Goal: Complete application form

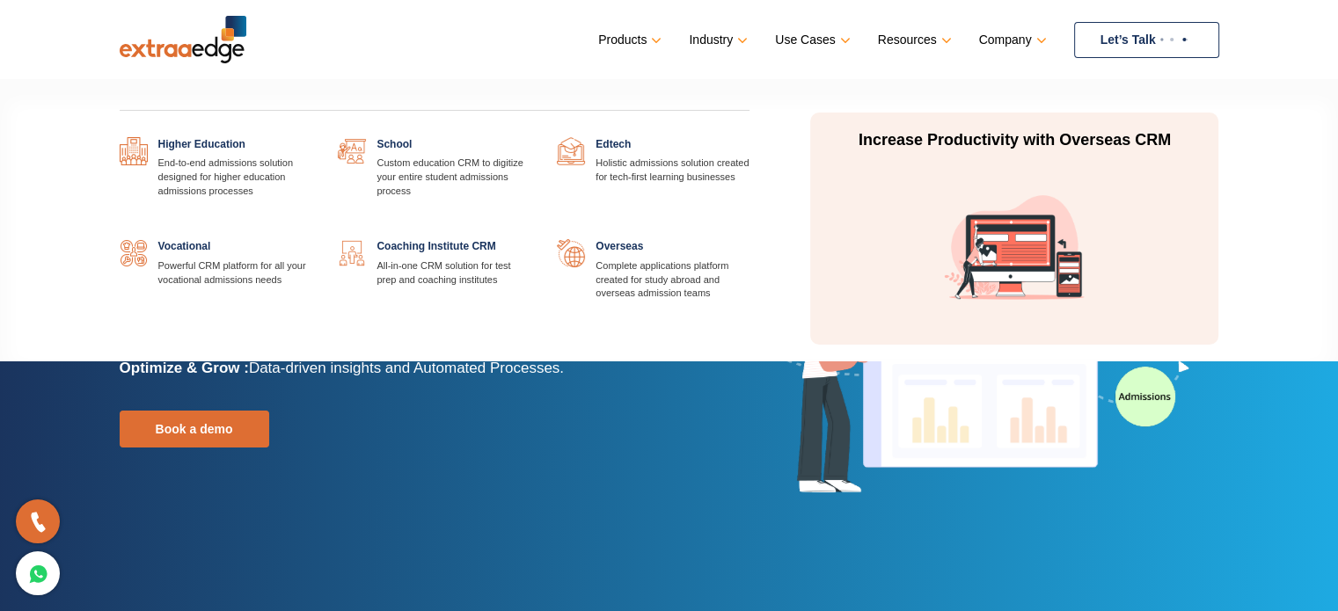
click at [728, 39] on link "Industry" at bounding box center [716, 40] width 55 height 26
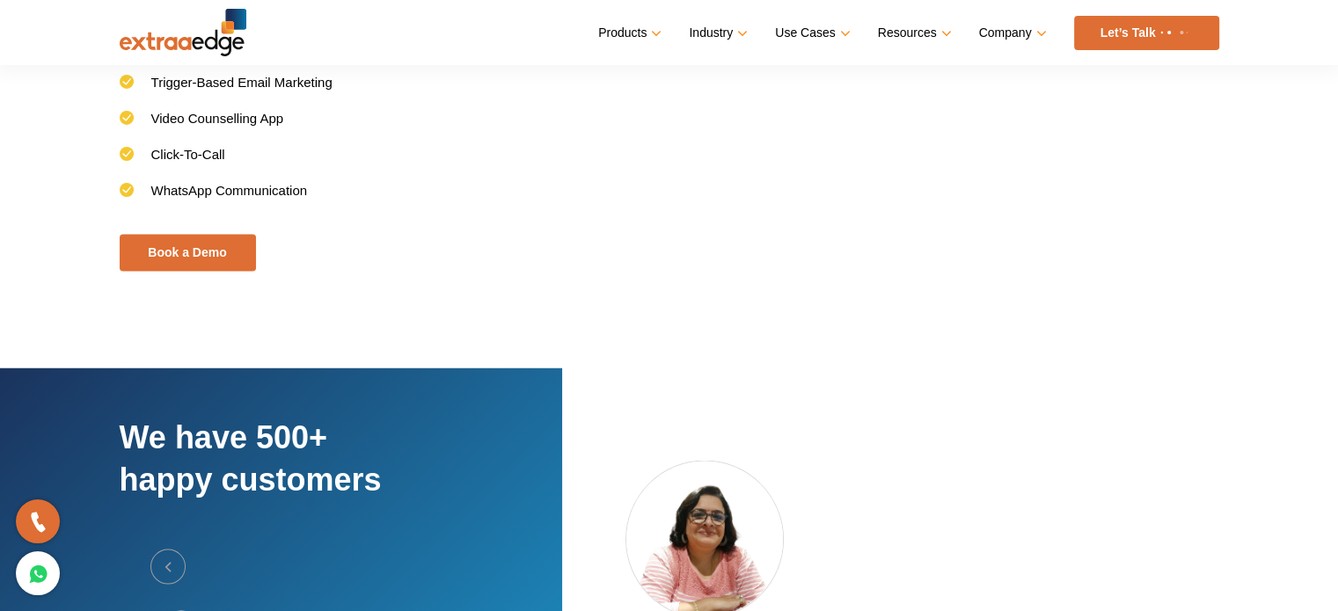
scroll to position [3342, 0]
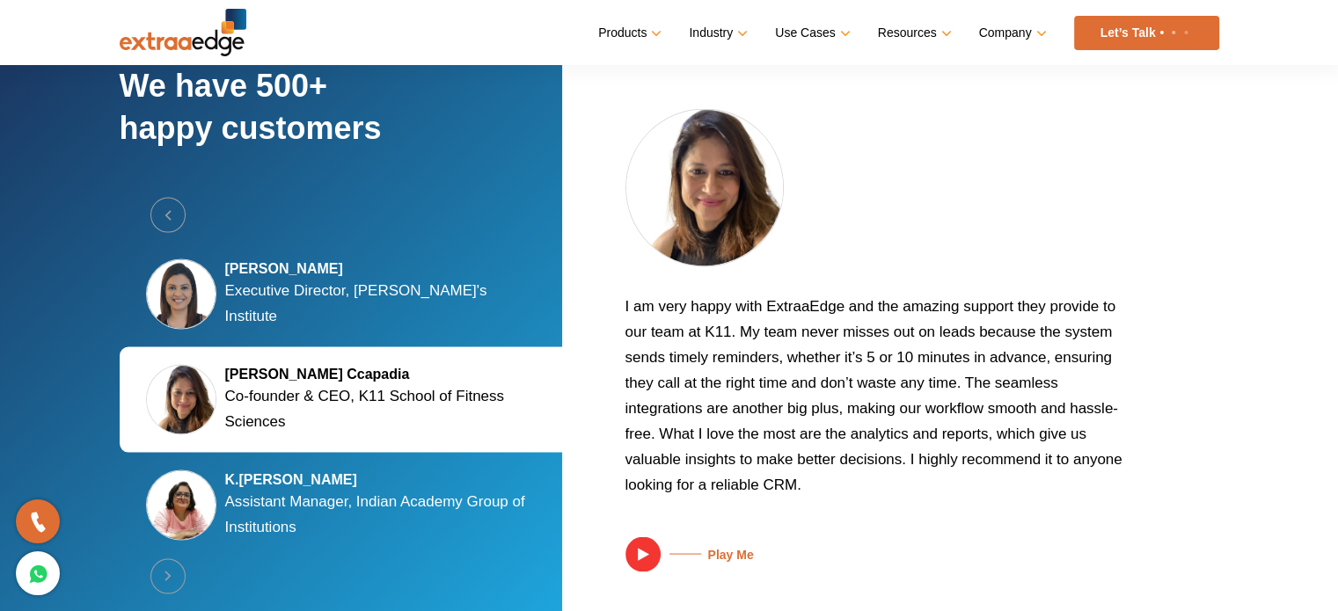
click at [24, 569] on link at bounding box center [38, 573] width 44 height 44
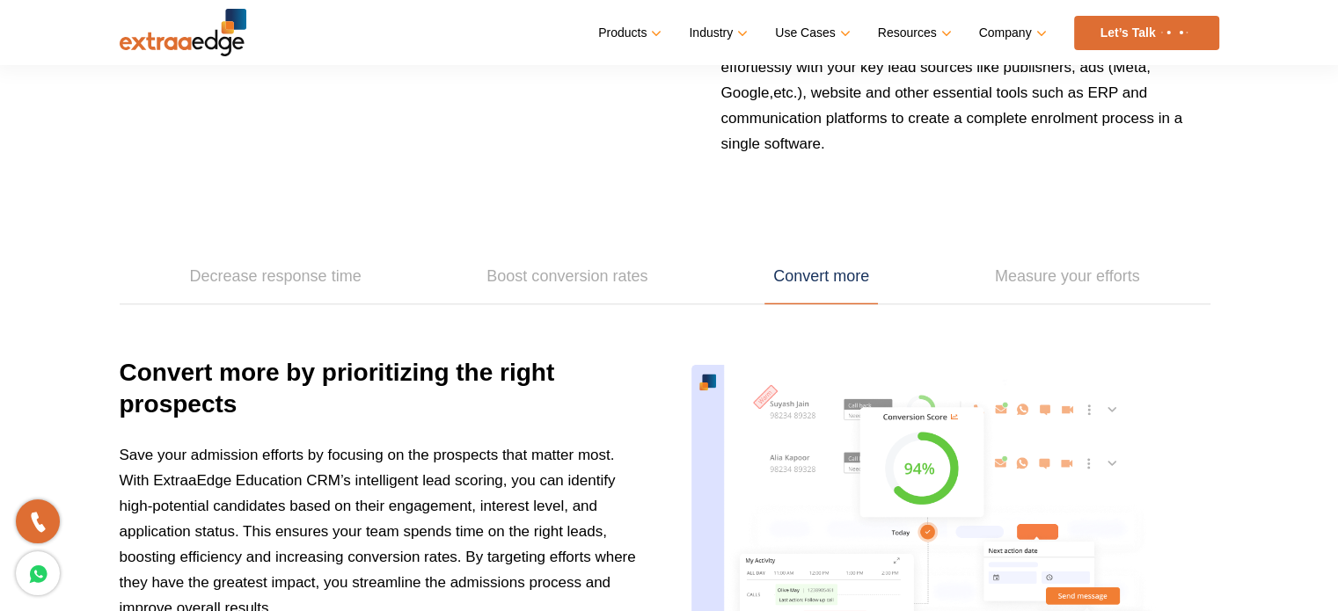
scroll to position [2199, 0]
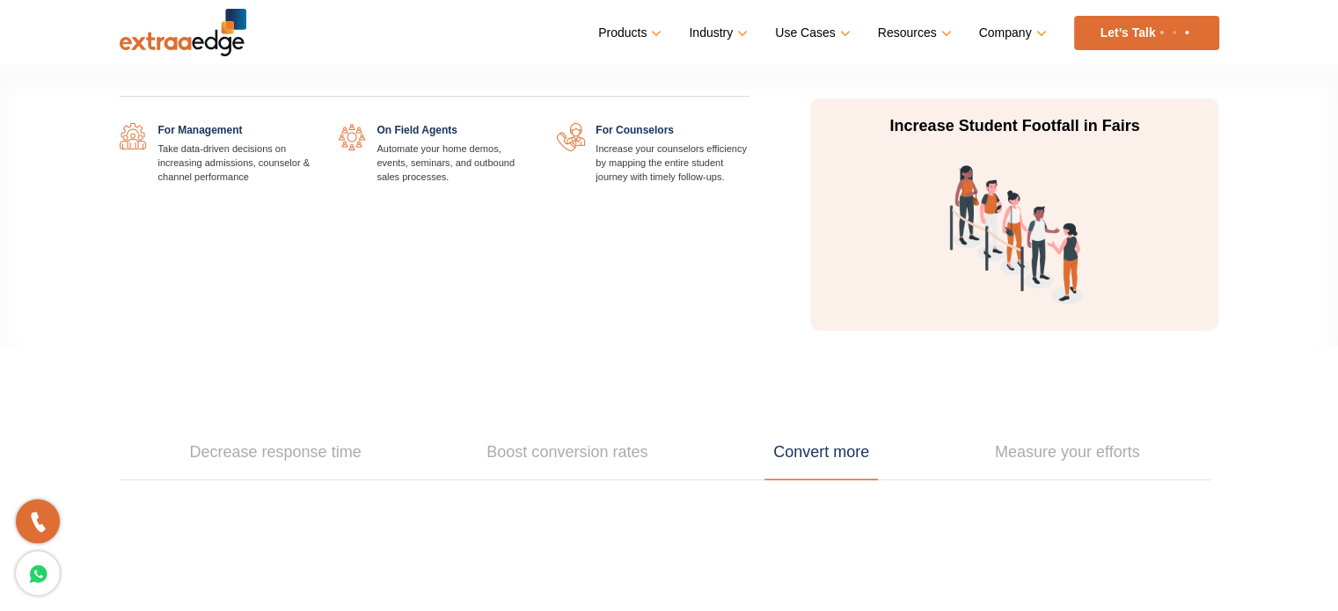
click at [821, 40] on link "Use Cases" at bounding box center [810, 33] width 71 height 26
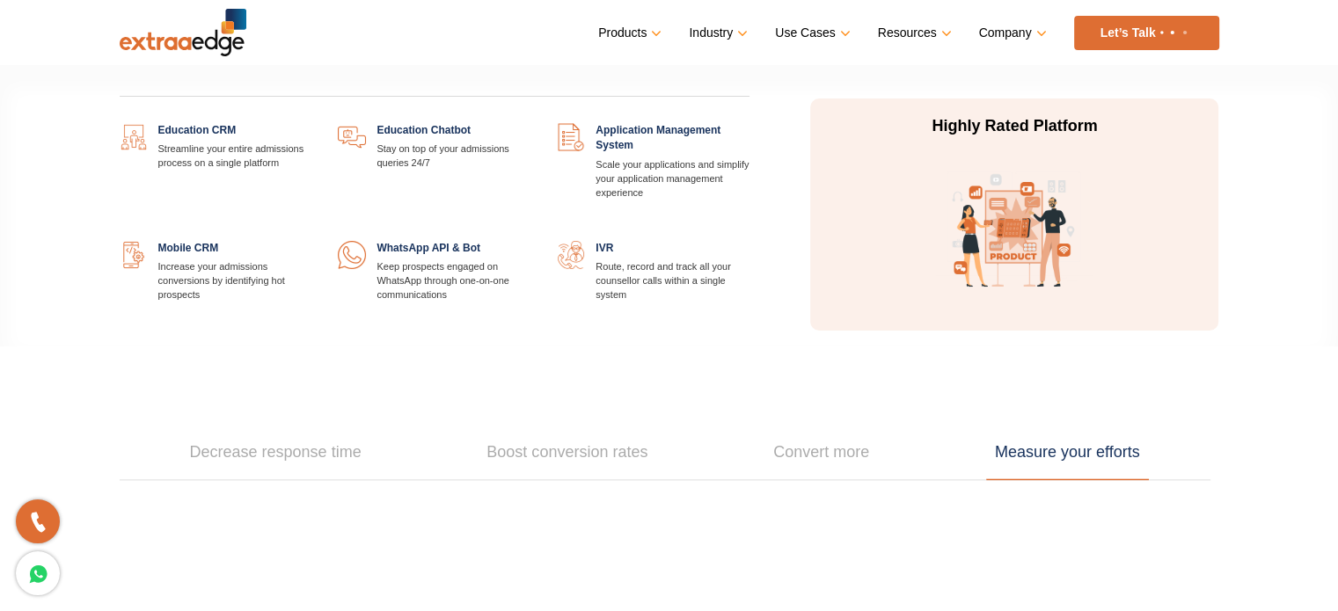
click at [610, 27] on link "Products" at bounding box center [628, 33] width 60 height 26
click at [311, 123] on link at bounding box center [311, 123] width 0 height 0
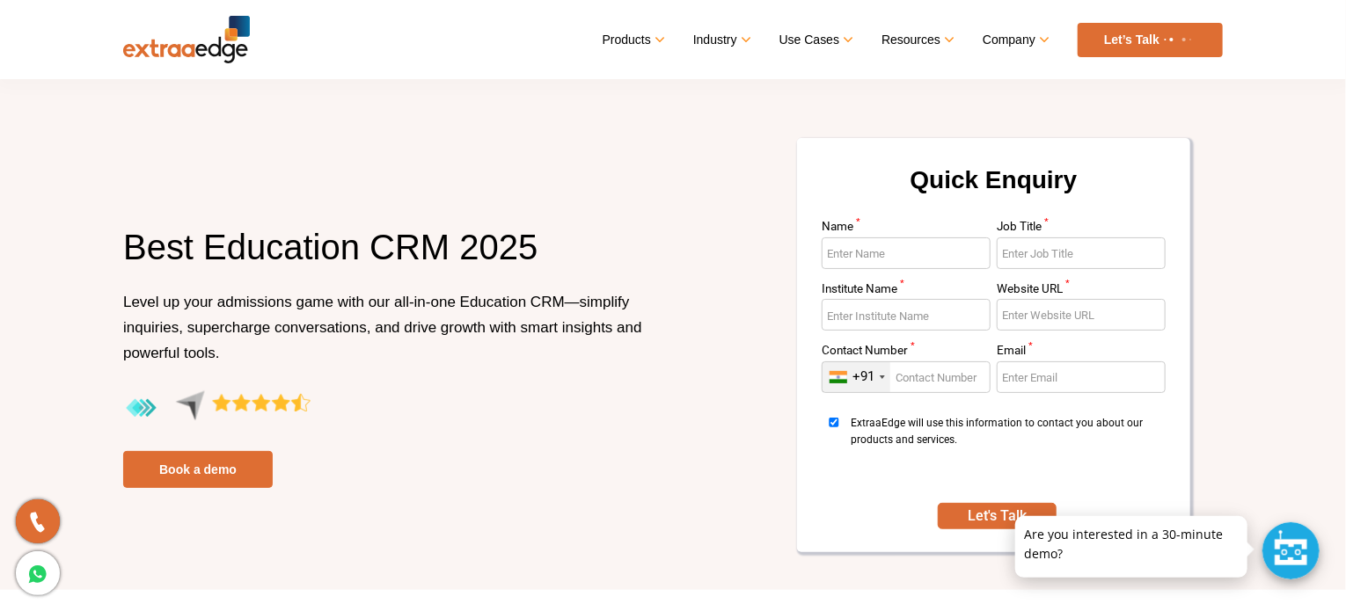
click at [895, 249] on input "Name *" at bounding box center [906, 253] width 169 height 32
click at [902, 252] on input "Name *" at bounding box center [906, 253] width 169 height 32
click at [1072, 248] on input "Job Title *" at bounding box center [1081, 253] width 169 height 32
click at [939, 252] on input "Name *" at bounding box center [906, 253] width 169 height 32
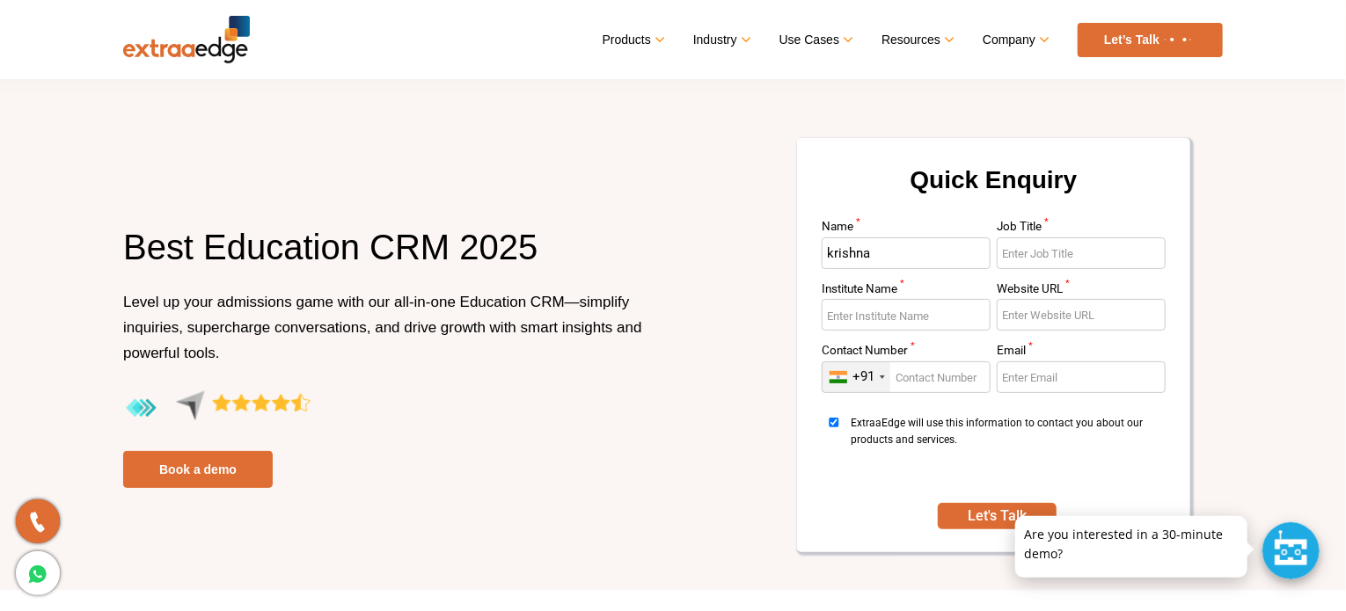
type input "krishna"
type input "Founder"
click at [925, 314] on input "Institute Name *" at bounding box center [906, 315] width 169 height 32
type input "Edigital Knowledge Academy"
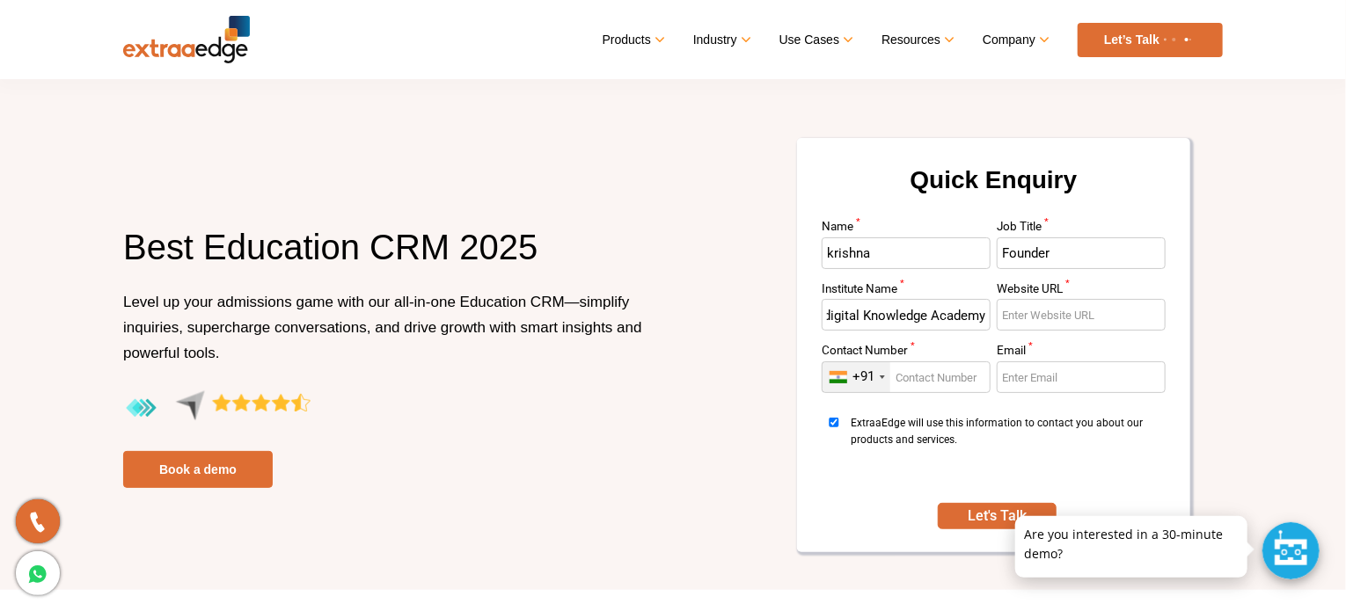
click at [1099, 307] on input "Website URL *" at bounding box center [1081, 315] width 169 height 32
type input "[DOMAIN_NAME]"
click at [946, 383] on input "Contact Number *" at bounding box center [906, 378] width 169 height 32
type input "7972617978"
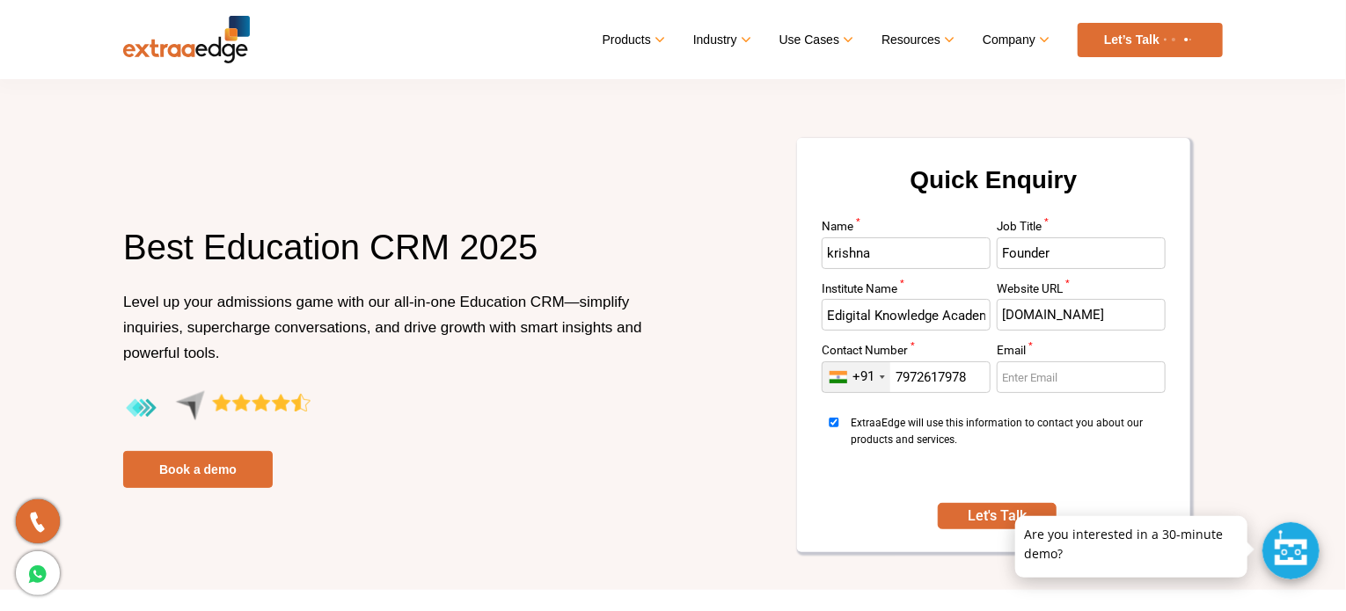
click at [1017, 369] on input "Email *" at bounding box center [1081, 378] width 169 height 32
type input "[EMAIL_ADDRESS][DOMAIN_NAME]"
click at [965, 510] on button "Let's Talk" at bounding box center [997, 516] width 118 height 26
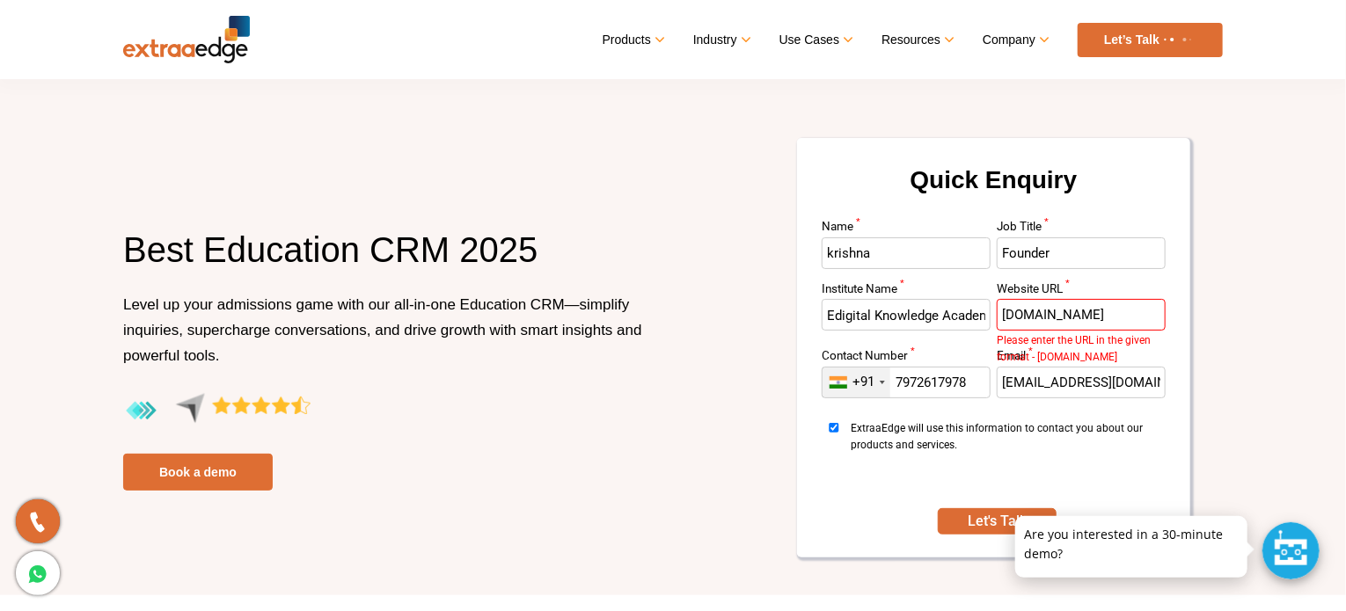
click at [1003, 315] on input "[DOMAIN_NAME]" at bounding box center [1081, 315] width 169 height 32
paste input "[URL][DOMAIN_NAME]"
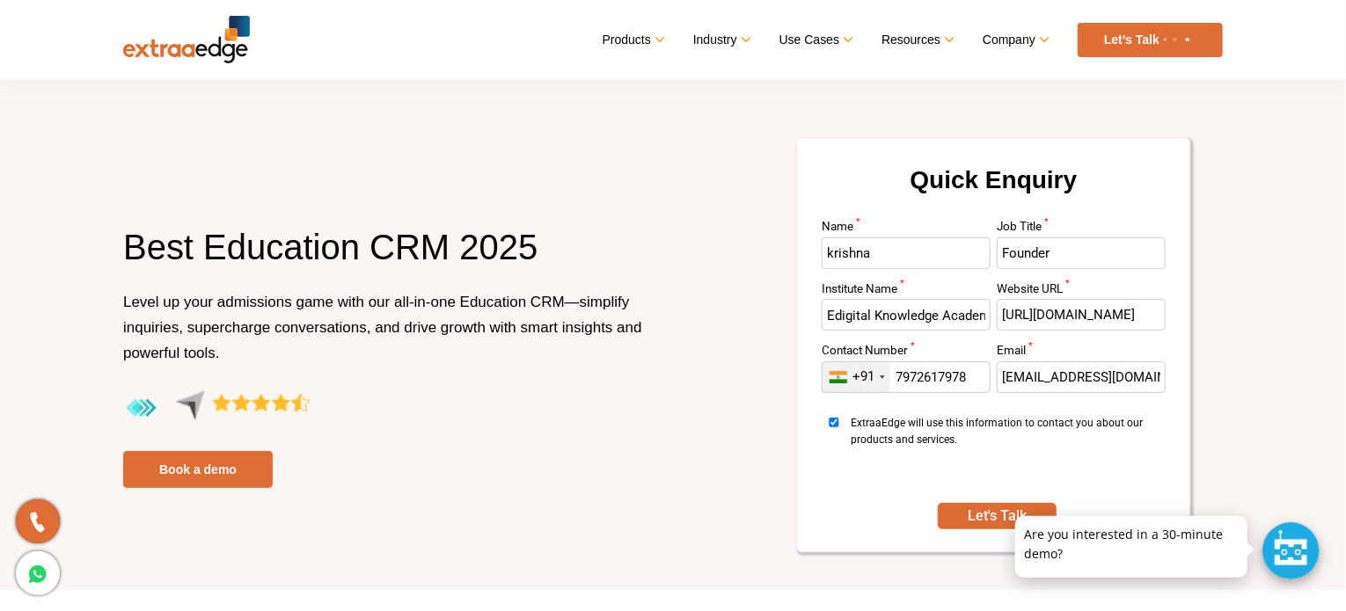
scroll to position [0, 31]
click at [998, 509] on button "Let's Talk" at bounding box center [997, 516] width 118 height 26
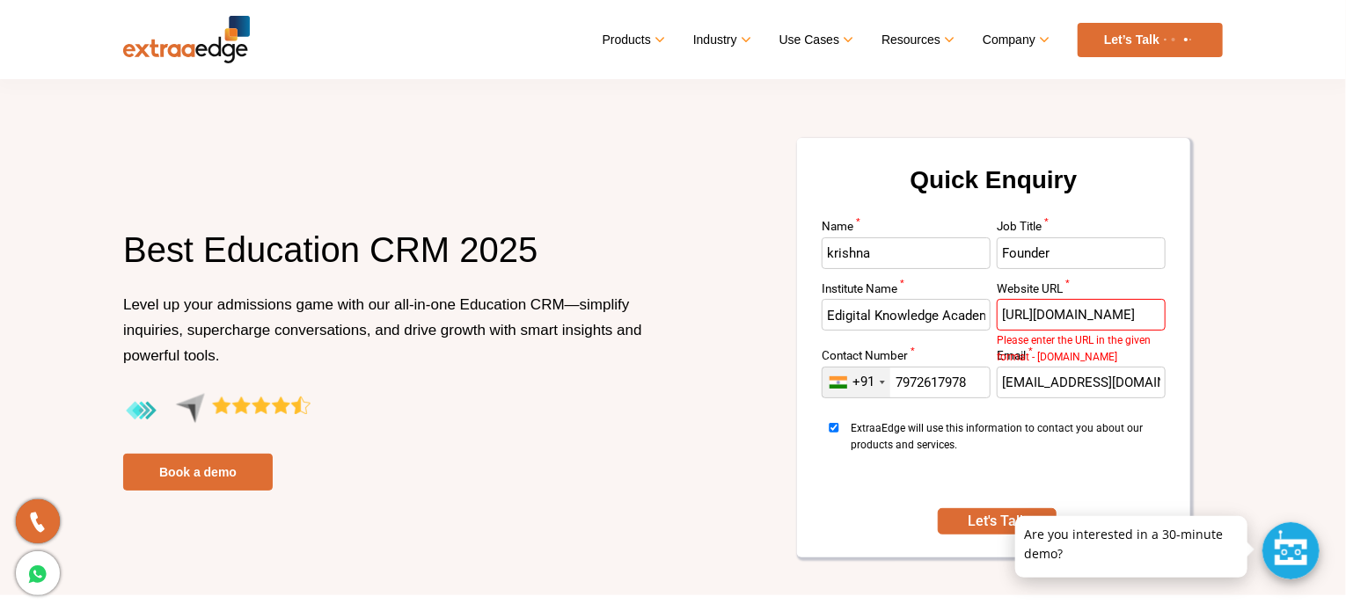
click at [1017, 316] on input "[URL][DOMAIN_NAME]" at bounding box center [1081, 315] width 169 height 32
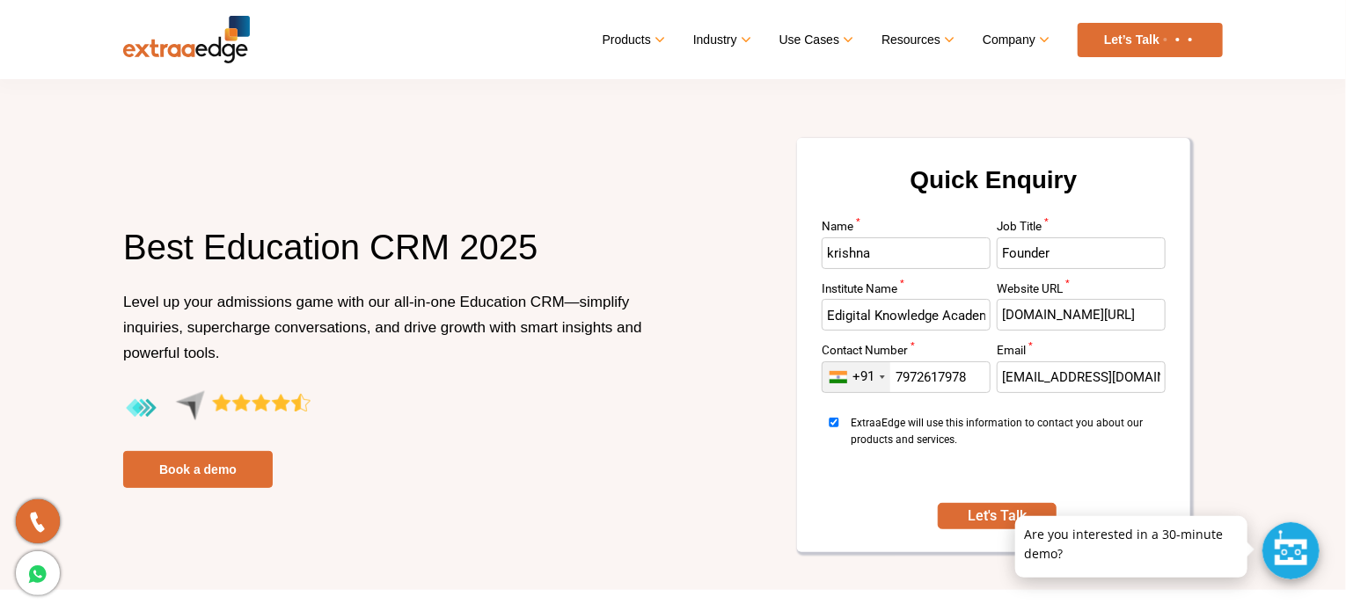
scroll to position [0, 0]
click at [1003, 522] on button "Let's Talk" at bounding box center [997, 516] width 118 height 26
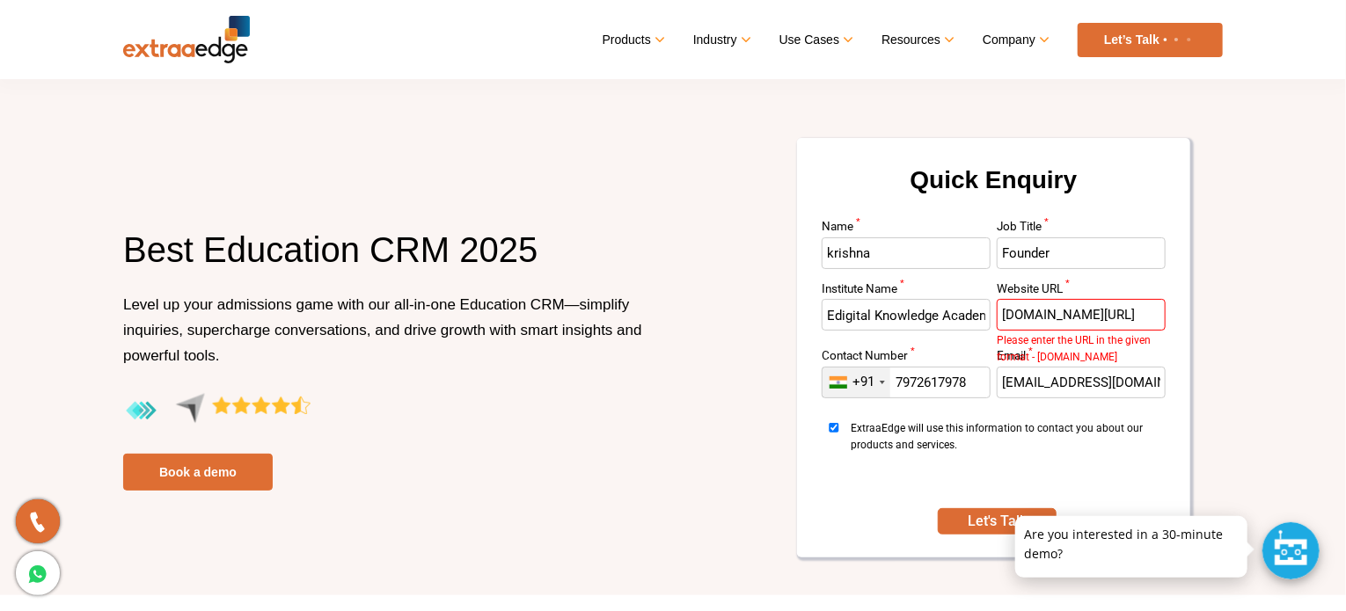
click at [1150, 316] on input "[DOMAIN_NAME][URL]" at bounding box center [1081, 315] width 169 height 32
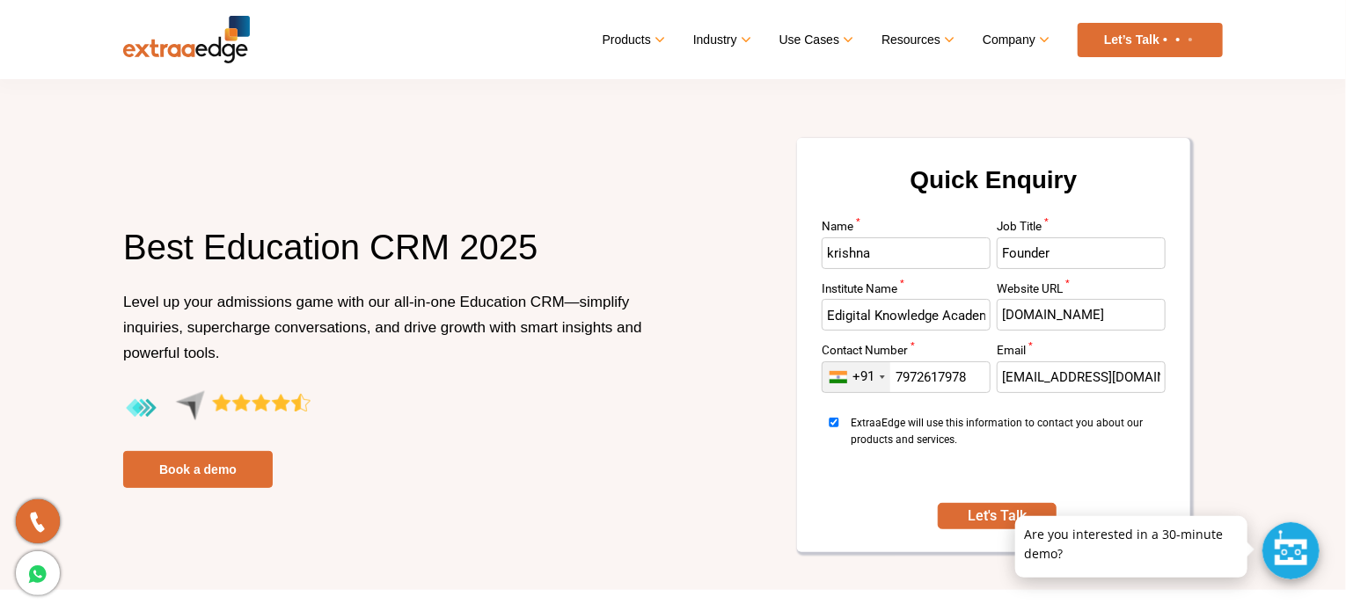
scroll to position [0, 14]
type input "[DOMAIN_NAME]"
click at [961, 520] on button "Let's Talk" at bounding box center [997, 516] width 118 height 26
